Goal: Task Accomplishment & Management: Use online tool/utility

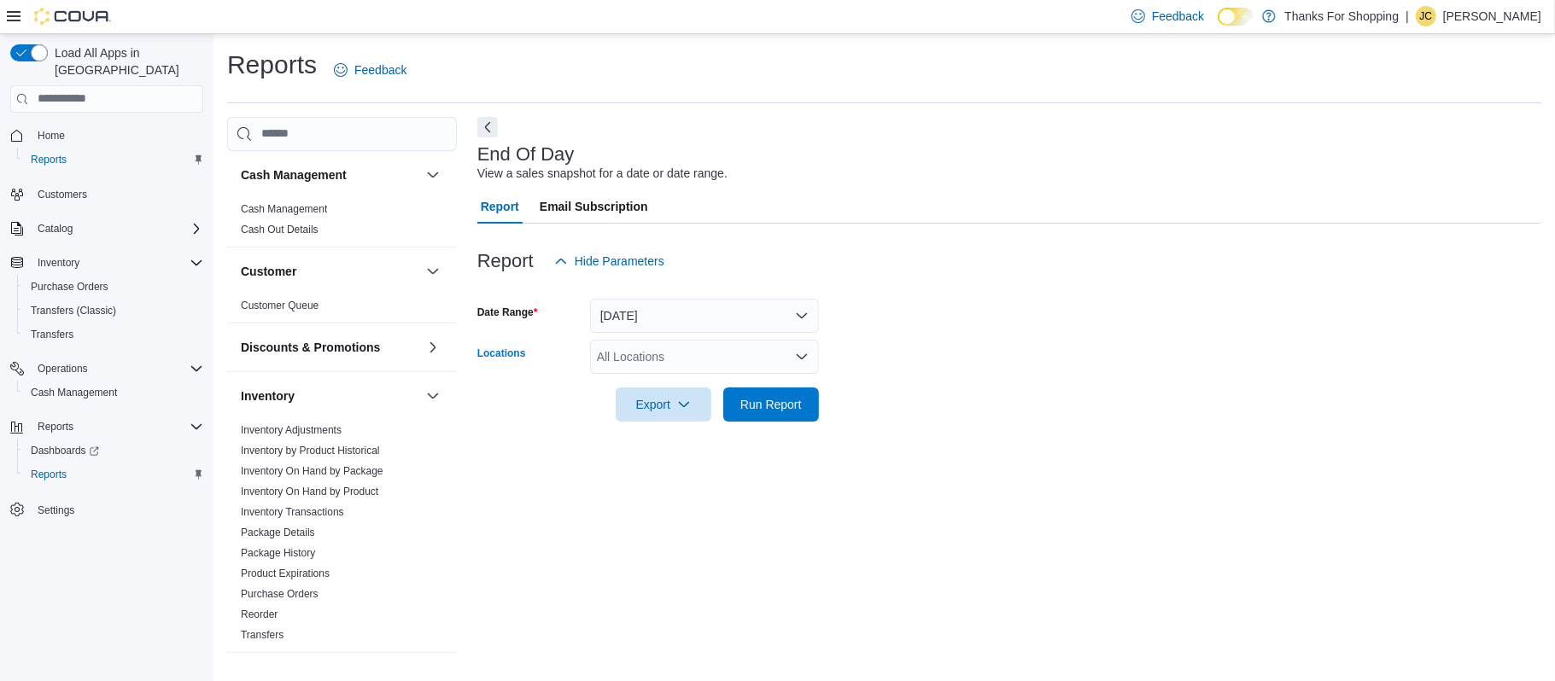
click at [650, 370] on div "All Locations" at bounding box center [704, 357] width 229 height 34
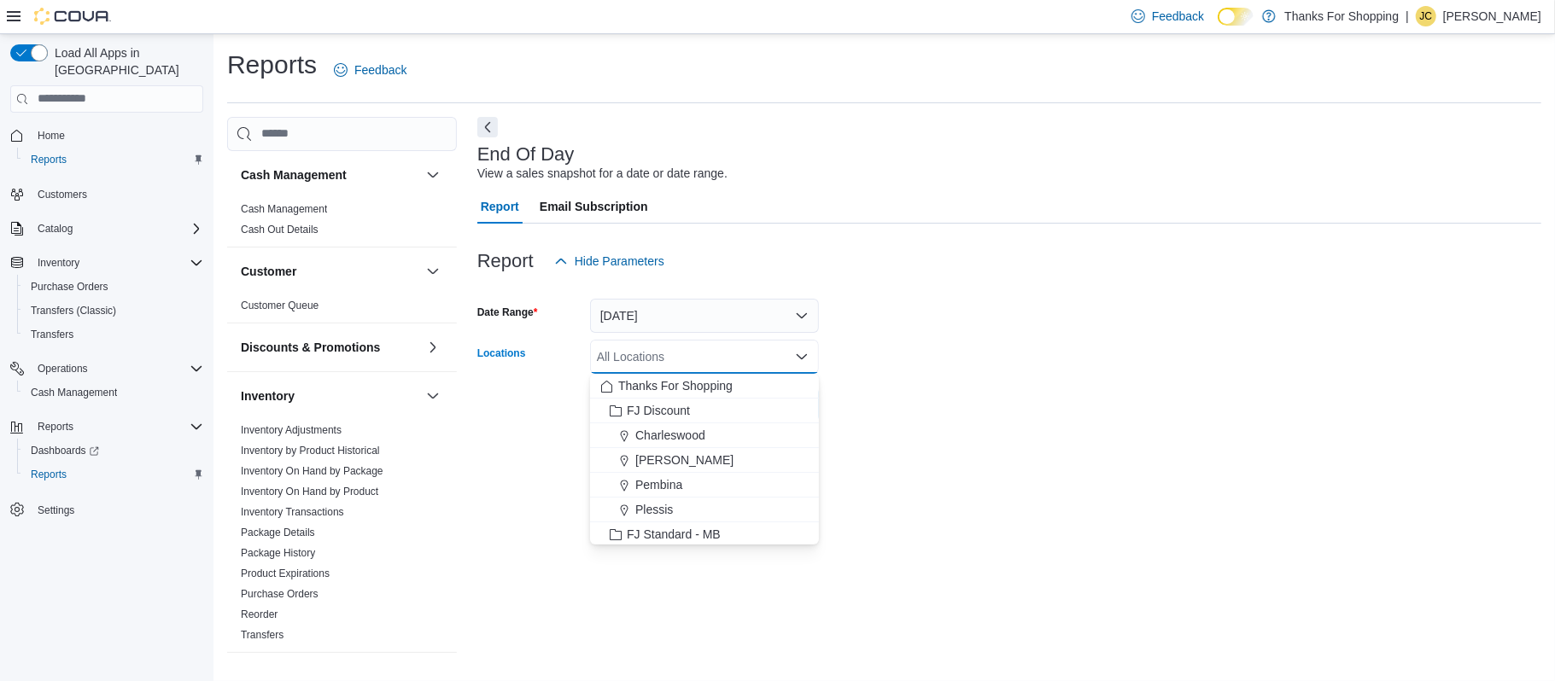
click at [718, 429] on div "Charleswood" at bounding box center [704, 435] width 208 height 17
click at [1040, 386] on div at bounding box center [1009, 381] width 1064 height 14
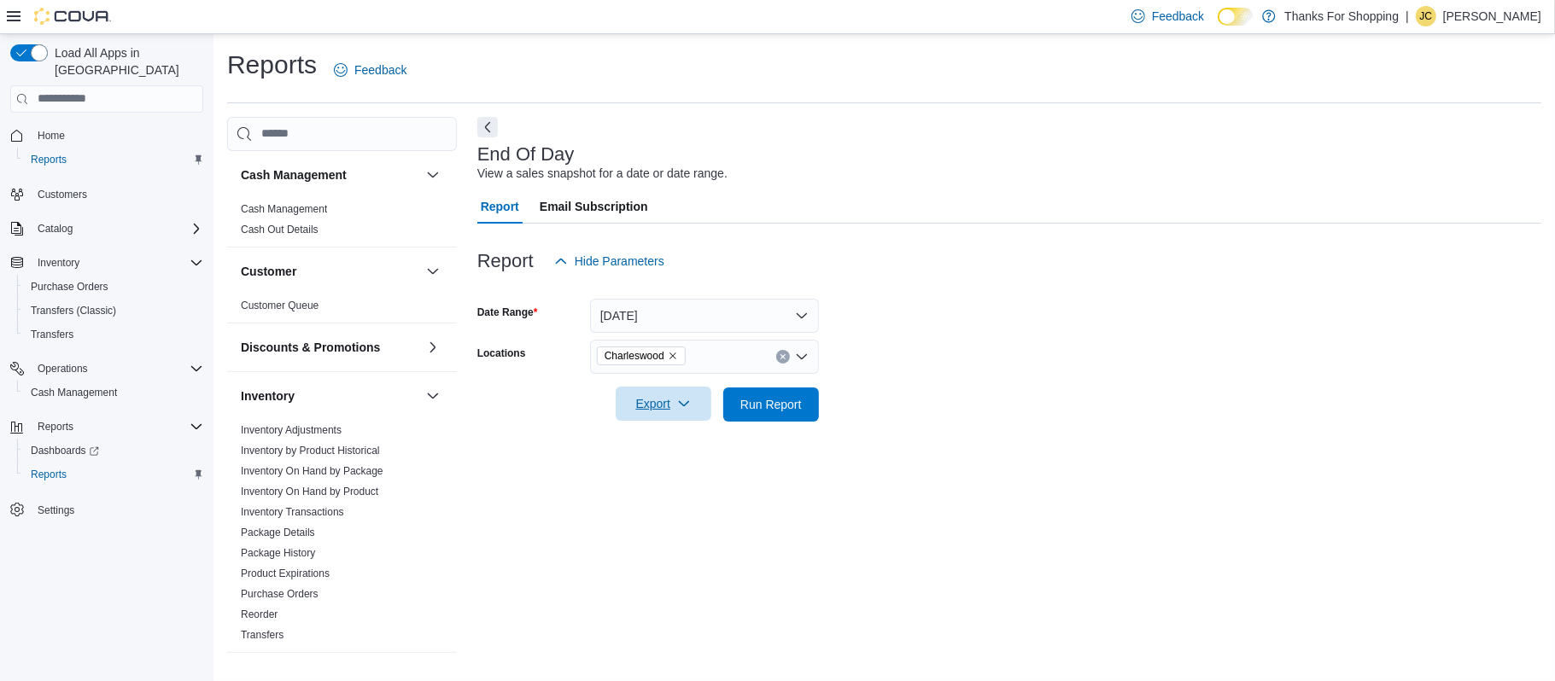
click at [666, 413] on span "Export" at bounding box center [663, 404] width 75 height 34
click at [694, 464] on button "Export to Pdf" at bounding box center [665, 473] width 97 height 34
